Goal: Transaction & Acquisition: Purchase product/service

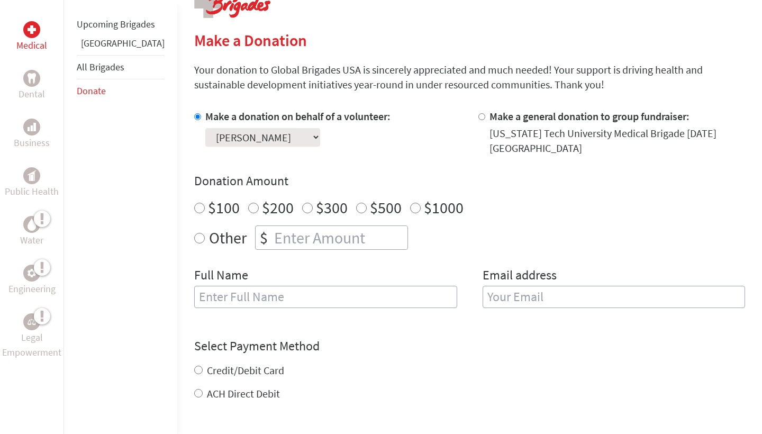
scroll to position [233, 0]
radio input "true"
click at [272, 226] on input "number" at bounding box center [339, 237] width 135 height 23
type input "250"
click at [248, 286] on input "text" at bounding box center [325, 297] width 263 height 22
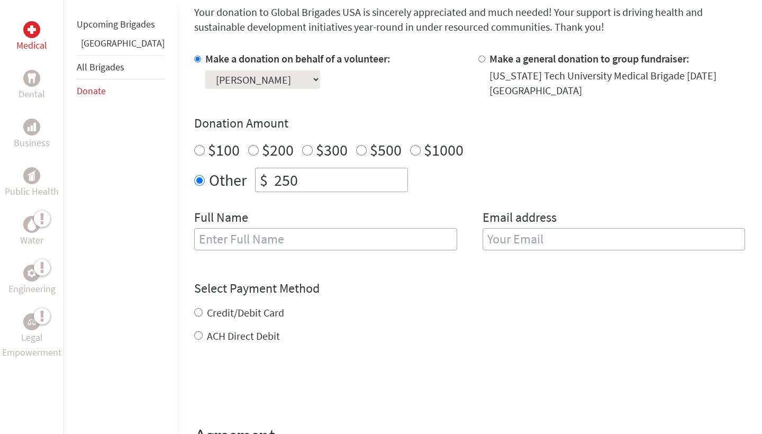
scroll to position [295, 0]
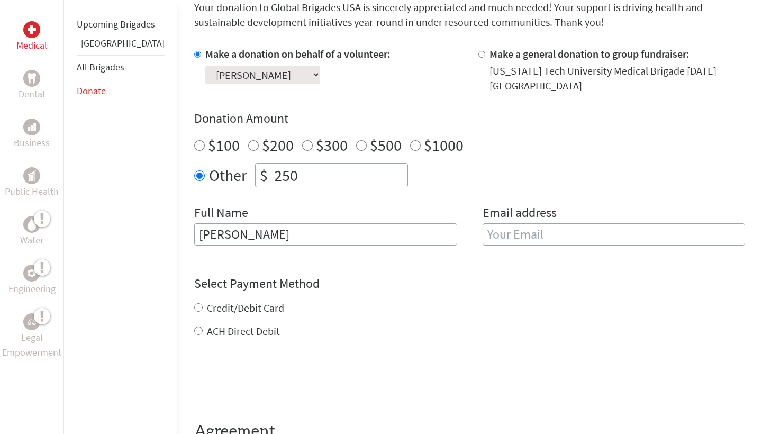
type input "[PERSON_NAME]"
click at [194, 303] on input "Credit/Debit Card" at bounding box center [198, 307] width 8 height 8
radio input "true"
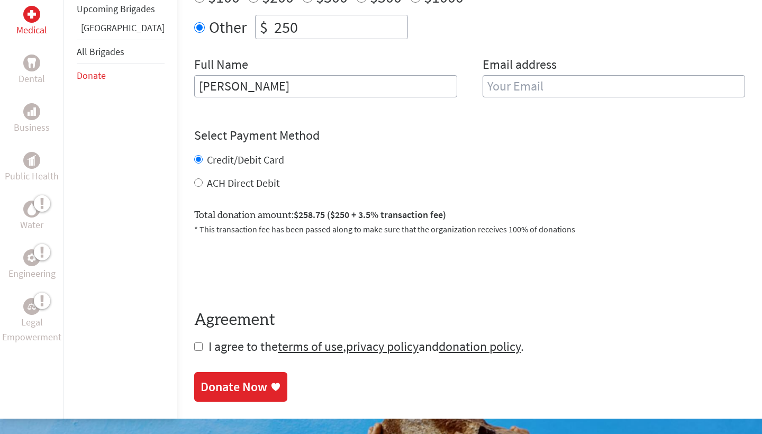
scroll to position [473, 0]
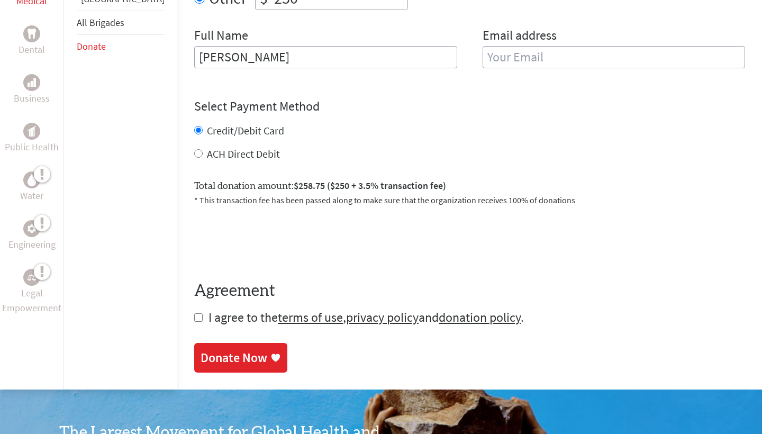
click at [207, 147] on label "ACH Direct Debit" at bounding box center [243, 153] width 73 height 13
click at [194, 149] on input "ACH Direct Debit" at bounding box center [198, 153] width 8 height 8
radio input "true"
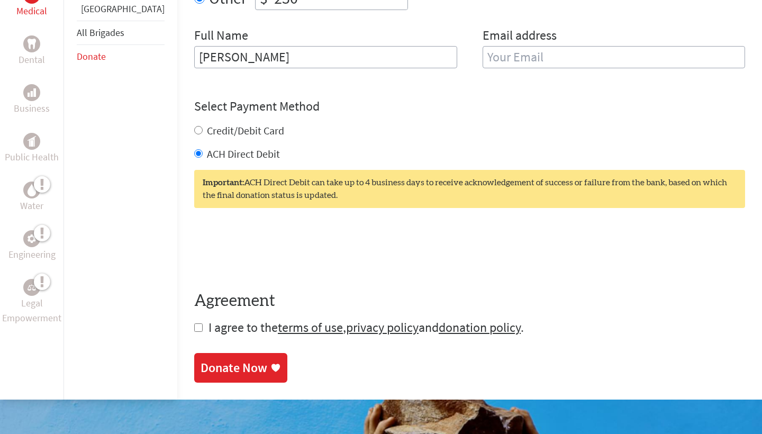
click at [194, 128] on div "Credit/Debit Card ACH Direct Debit" at bounding box center [469, 142] width 551 height 38
click at [207, 124] on label "Credit/Debit Card" at bounding box center [245, 130] width 77 height 13
click at [194, 126] on input "Credit/Debit Card" at bounding box center [198, 130] width 8 height 8
radio input "true"
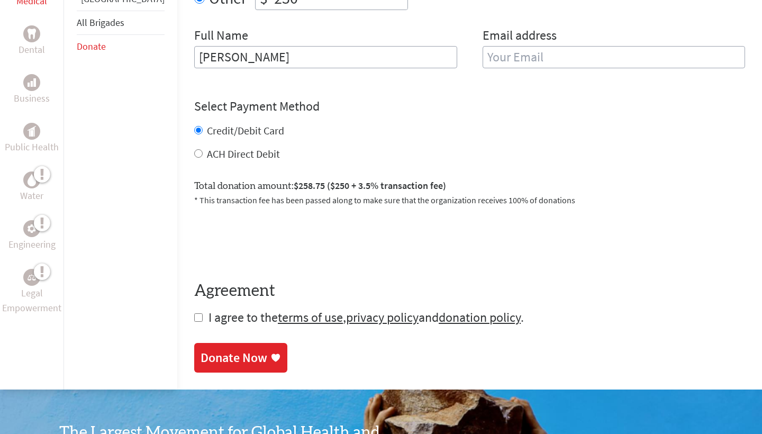
scroll to position [554, 0]
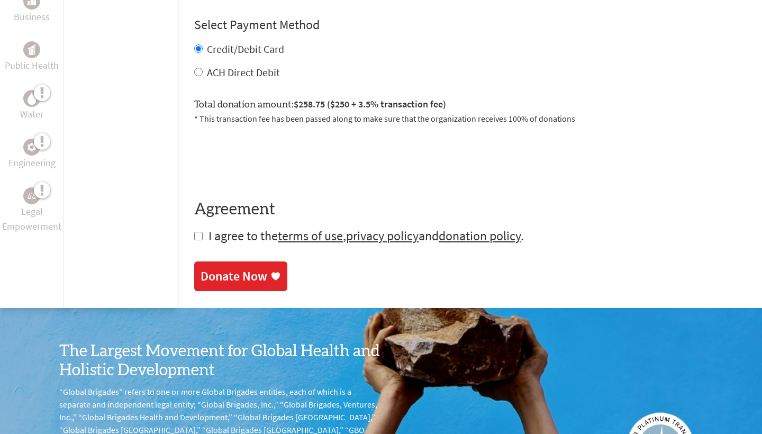
click at [194, 231] on form "Make a donation on behalf of a volunteer: Select a volunteer... [PERSON_NAME] […" at bounding box center [469, 16] width 551 height 457
click at [194, 227] on form "Make a donation on behalf of a volunteer: Select a volunteer... [PERSON_NAME] […" at bounding box center [469, 16] width 551 height 457
click at [194, 232] on input "checkbox" at bounding box center [198, 236] width 8 height 8
checkbox input "true"
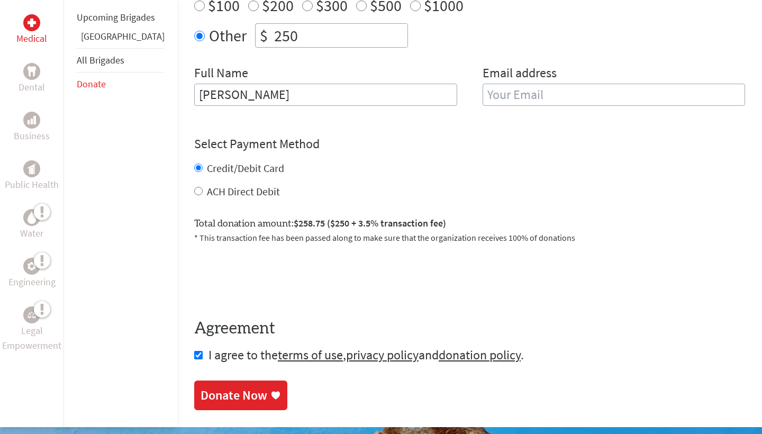
scroll to position [434, 0]
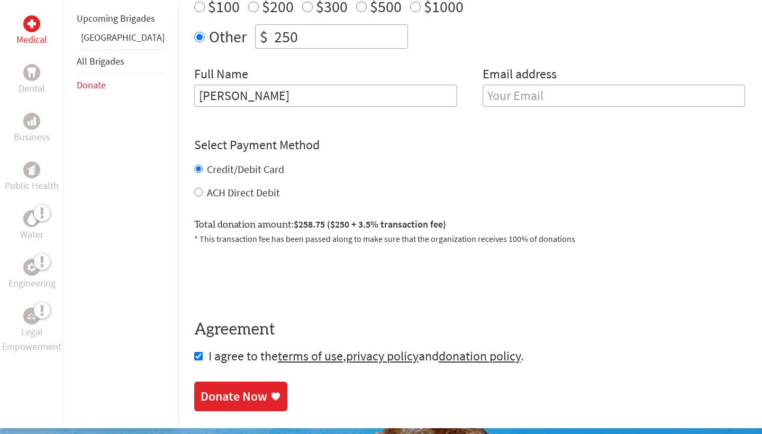
click at [197, 368] on section "Make a Donation Your donation to Global Brigades USA is sincerely appreciated a…" at bounding box center [469, 121] width 551 height 582
drag, startPoint x: 201, startPoint y: 399, endPoint x: 377, endPoint y: 219, distance: 252.2
click at [201, 399] on link "Donate Now" at bounding box center [240, 397] width 93 height 30
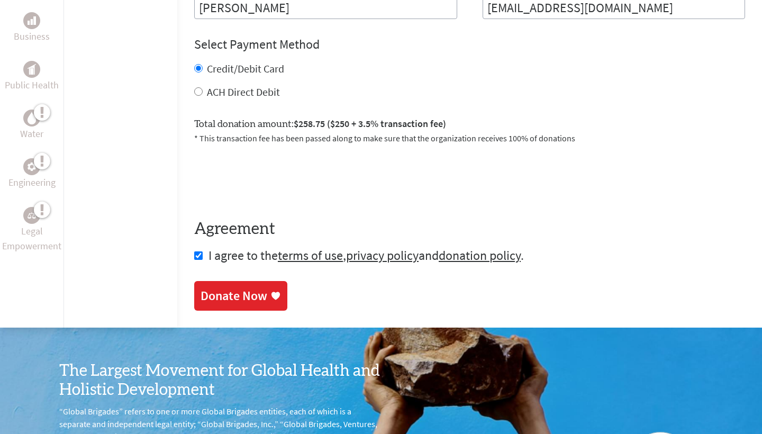
scroll to position [537, 0]
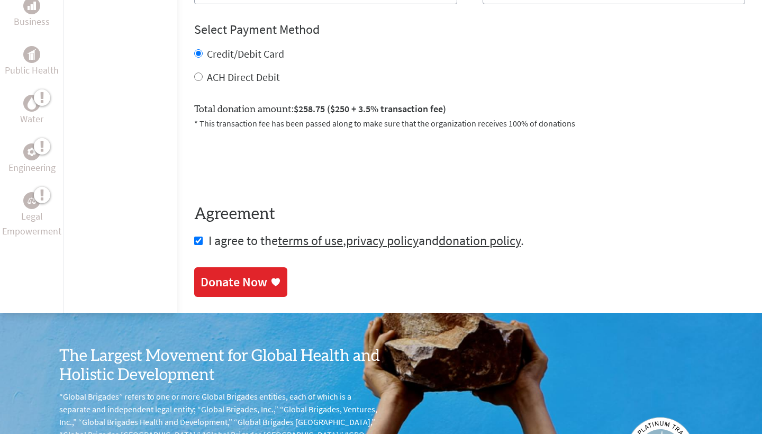
type input "[EMAIL_ADDRESS][DOMAIN_NAME]"
click at [270, 277] on icon at bounding box center [275, 282] width 11 height 11
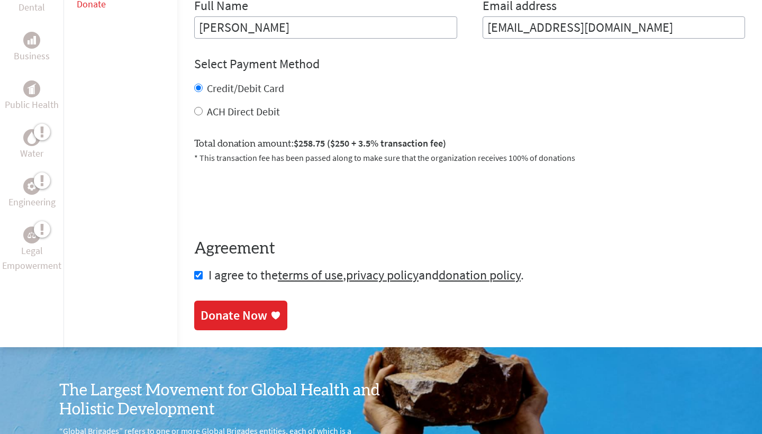
scroll to position [525, 0]
